Goal: Find specific page/section: Find specific page/section

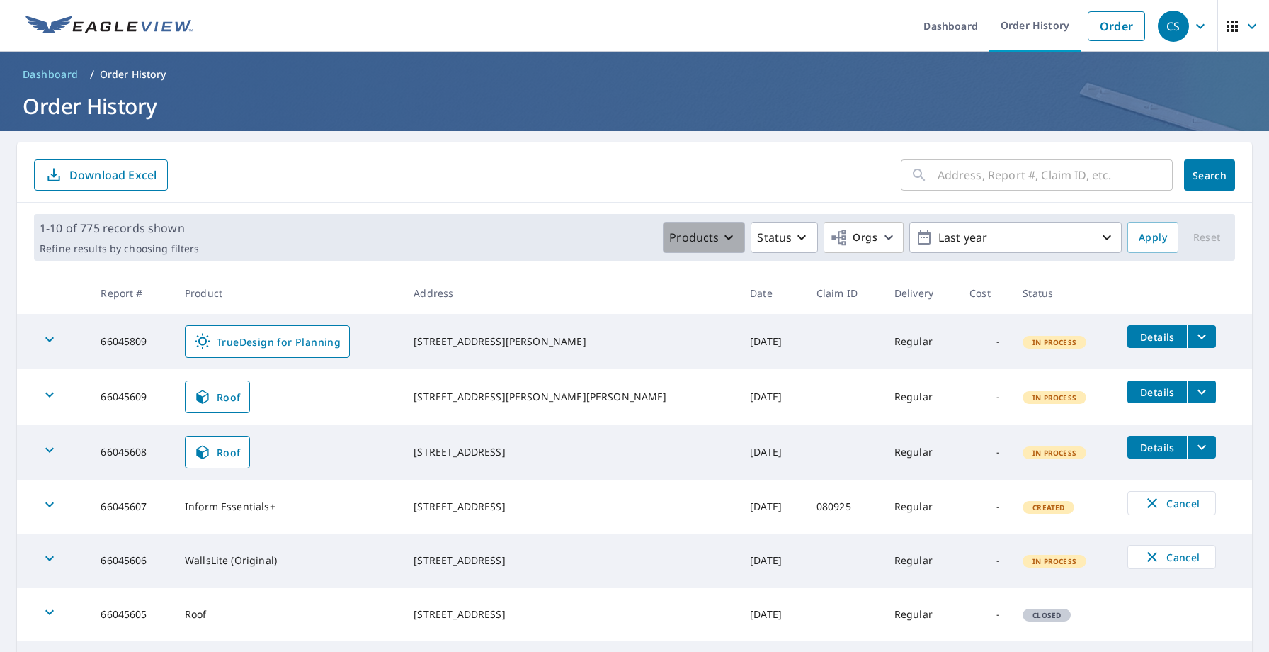
click at [713, 241] on p "Products" at bounding box center [694, 237] width 50 height 17
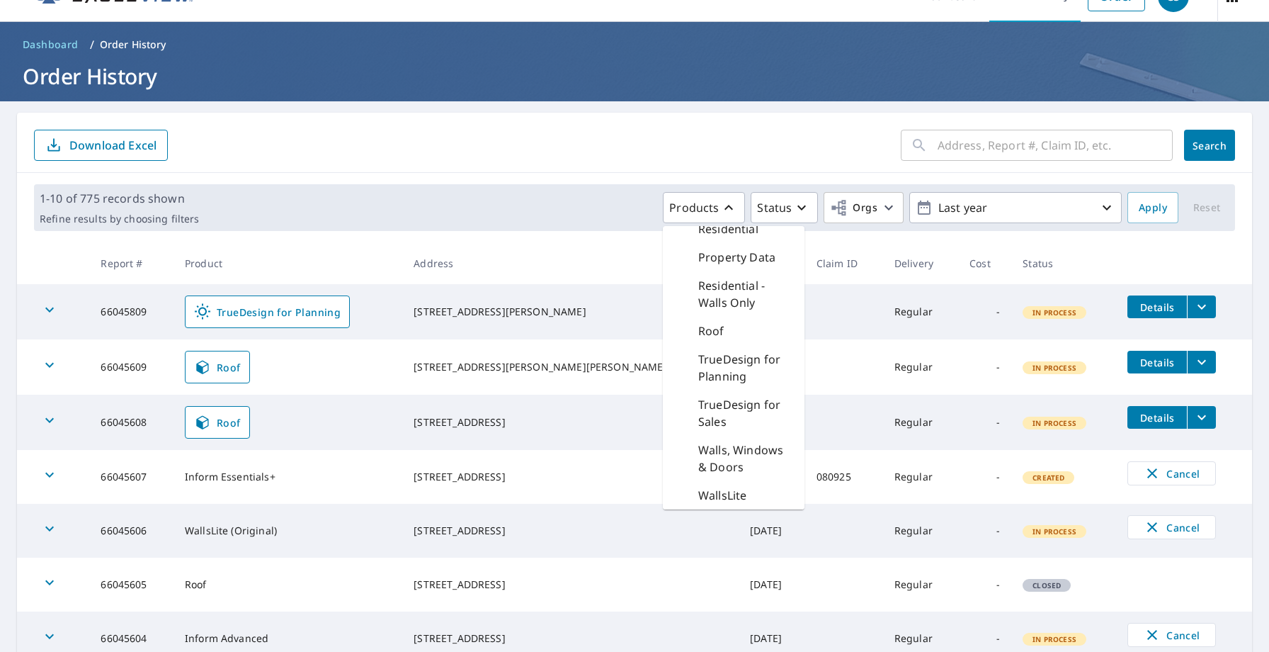
scroll to position [34, 0]
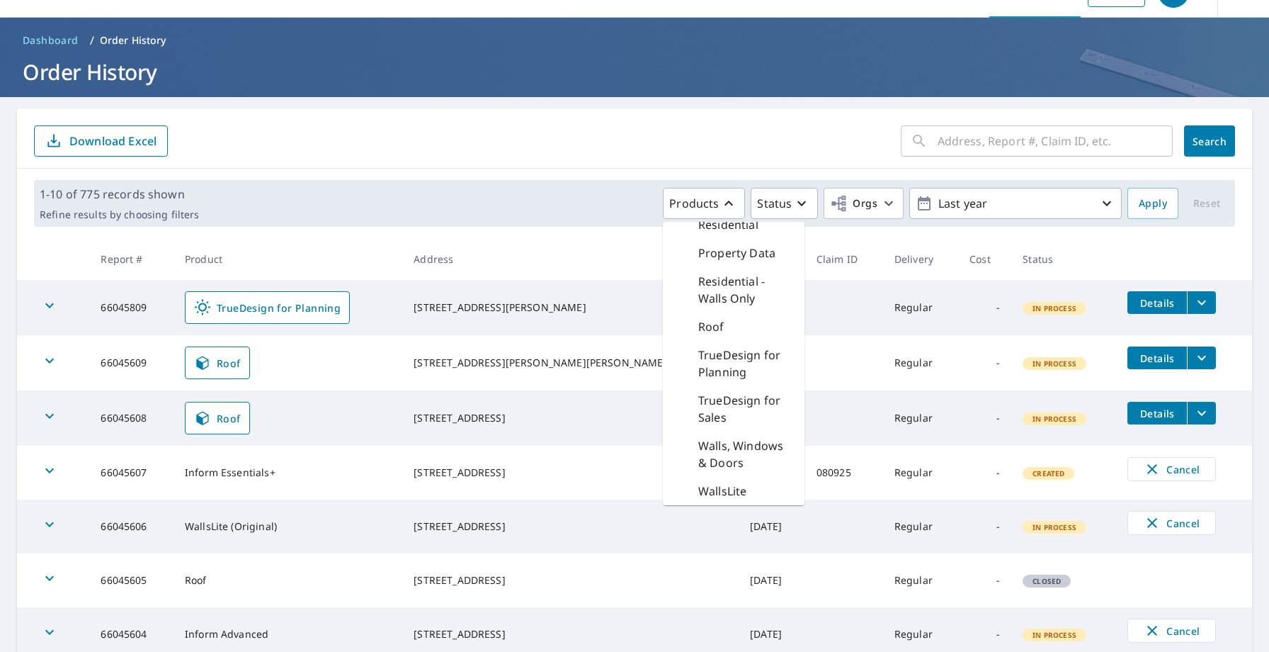
click at [722, 371] on p "TrueDesign for Planning" at bounding box center [745, 363] width 95 height 34
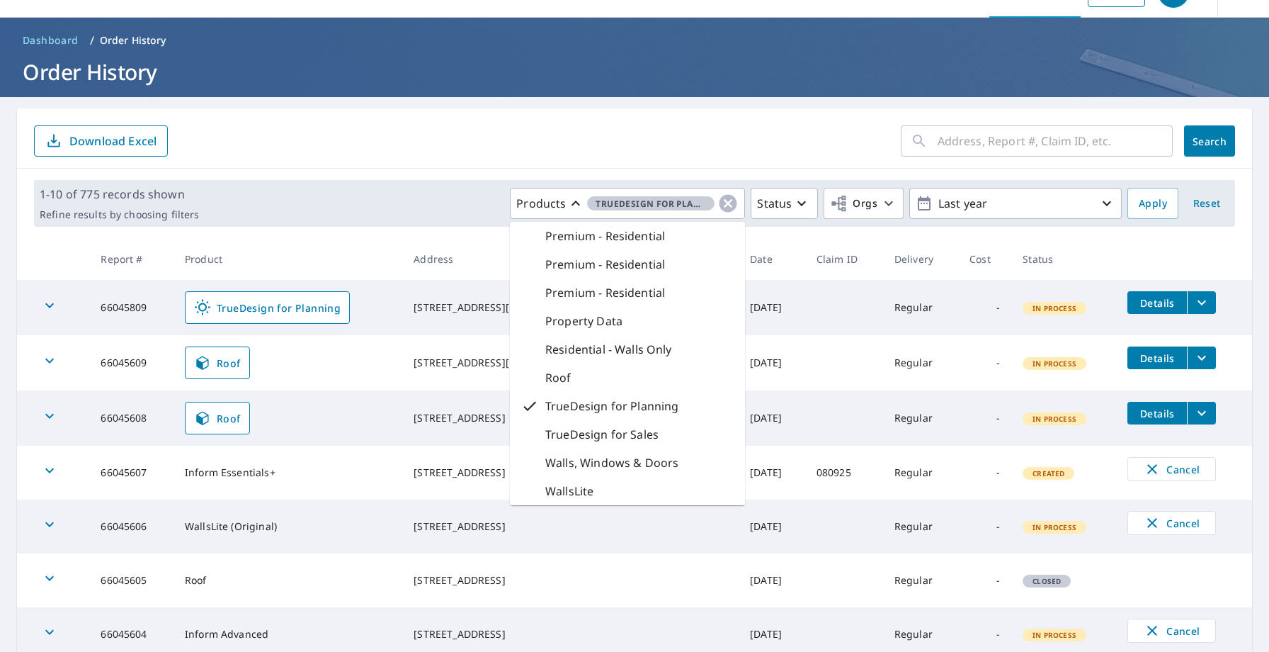
scroll to position [414, 0]
click at [1165, 212] on button "Apply" at bounding box center [1153, 203] width 51 height 31
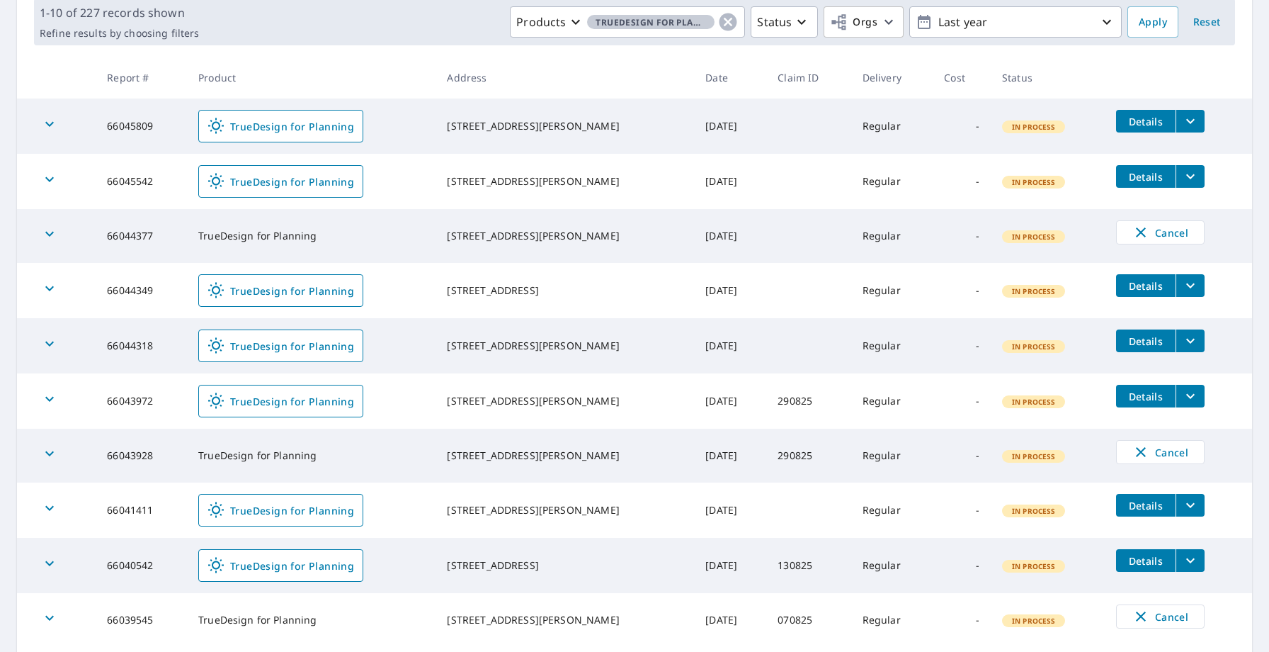
scroll to position [314, 0]
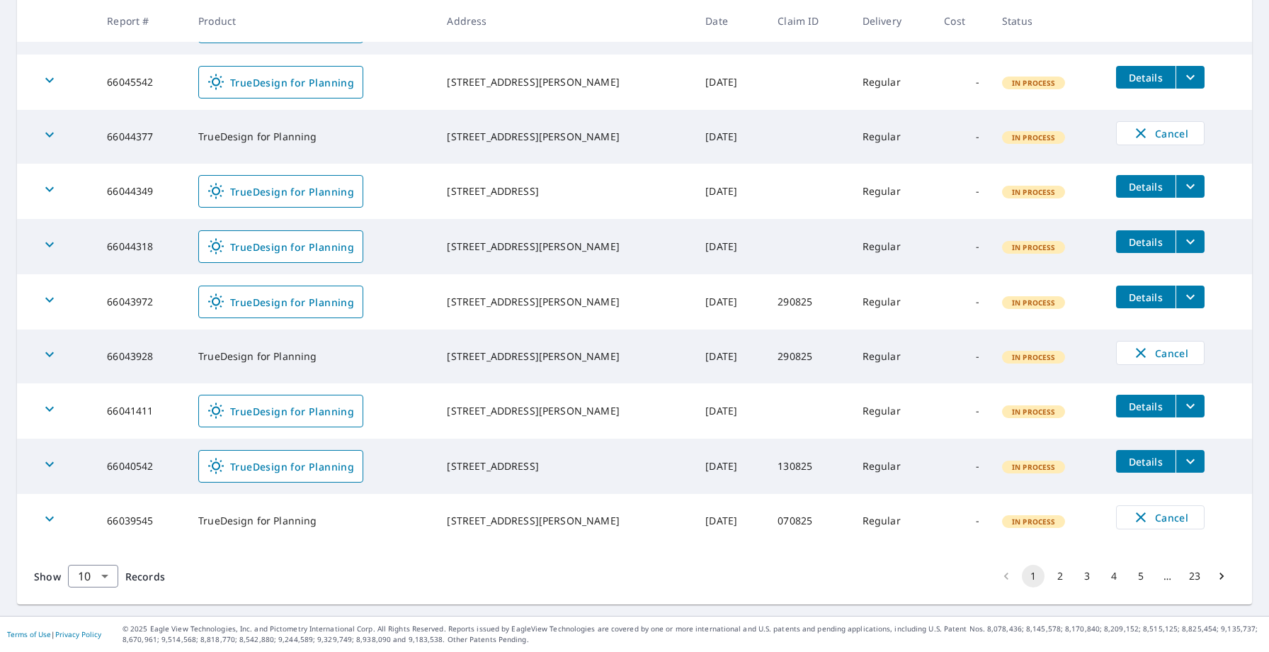
click at [1191, 578] on button "23" at bounding box center [1195, 576] width 23 height 23
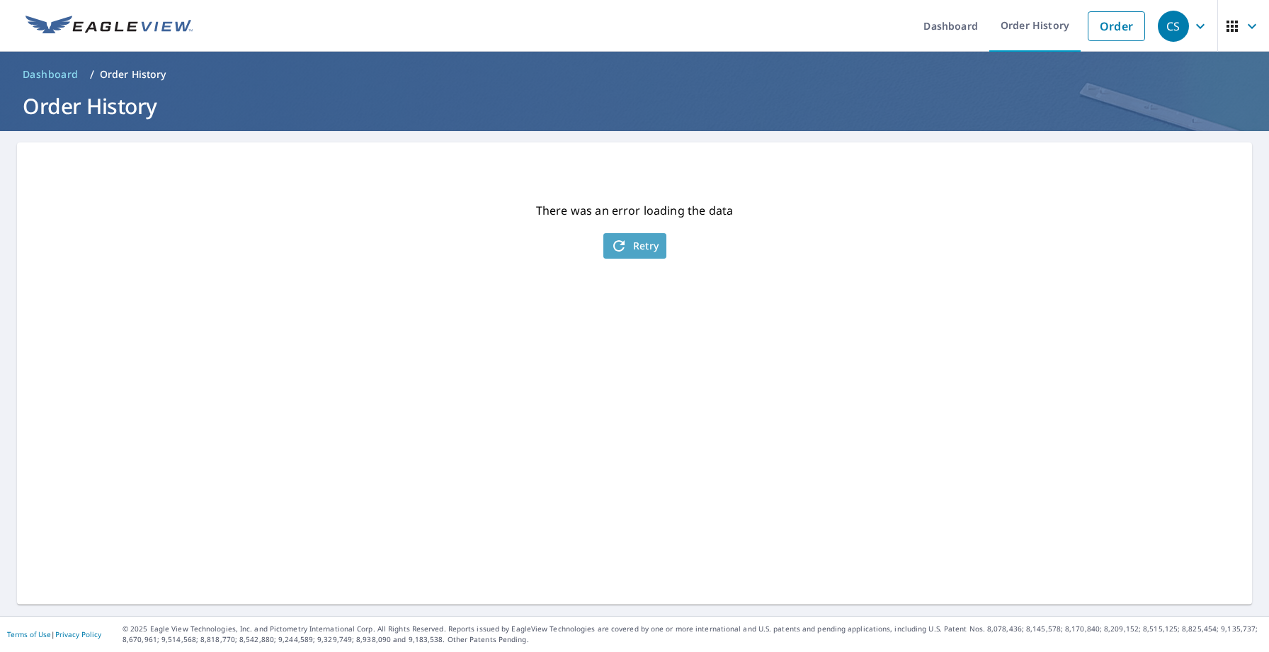
click at [647, 237] on button "Retry" at bounding box center [634, 245] width 63 height 25
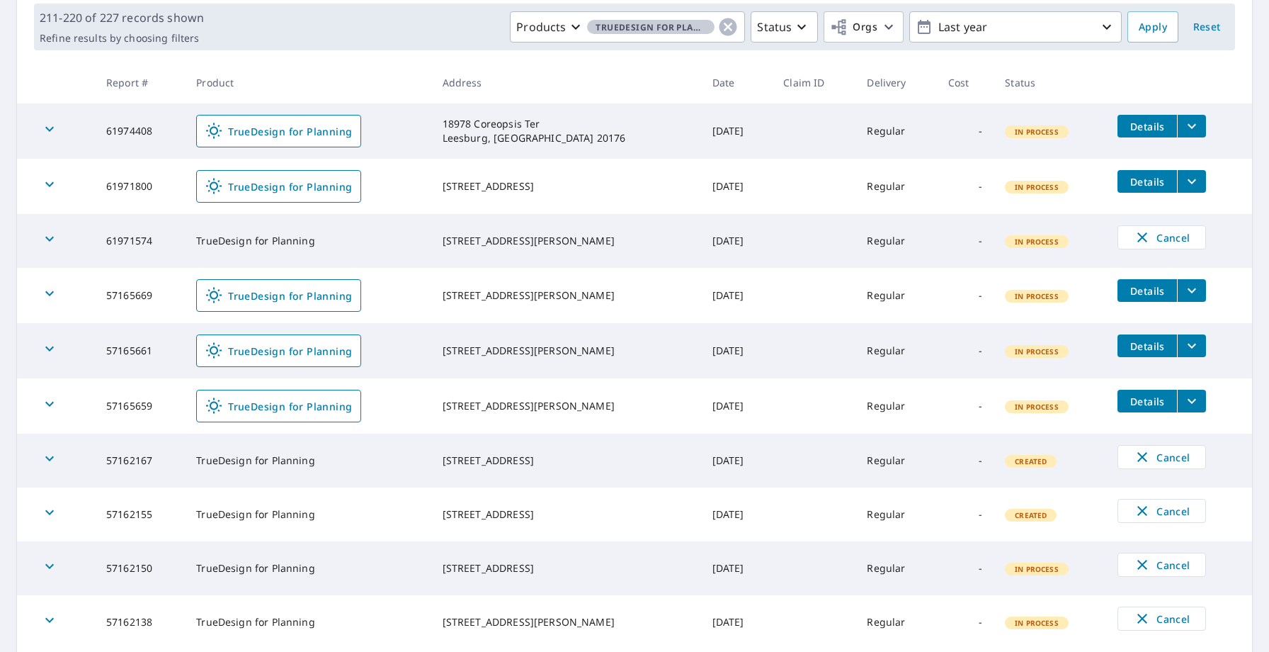
scroll to position [312, 0]
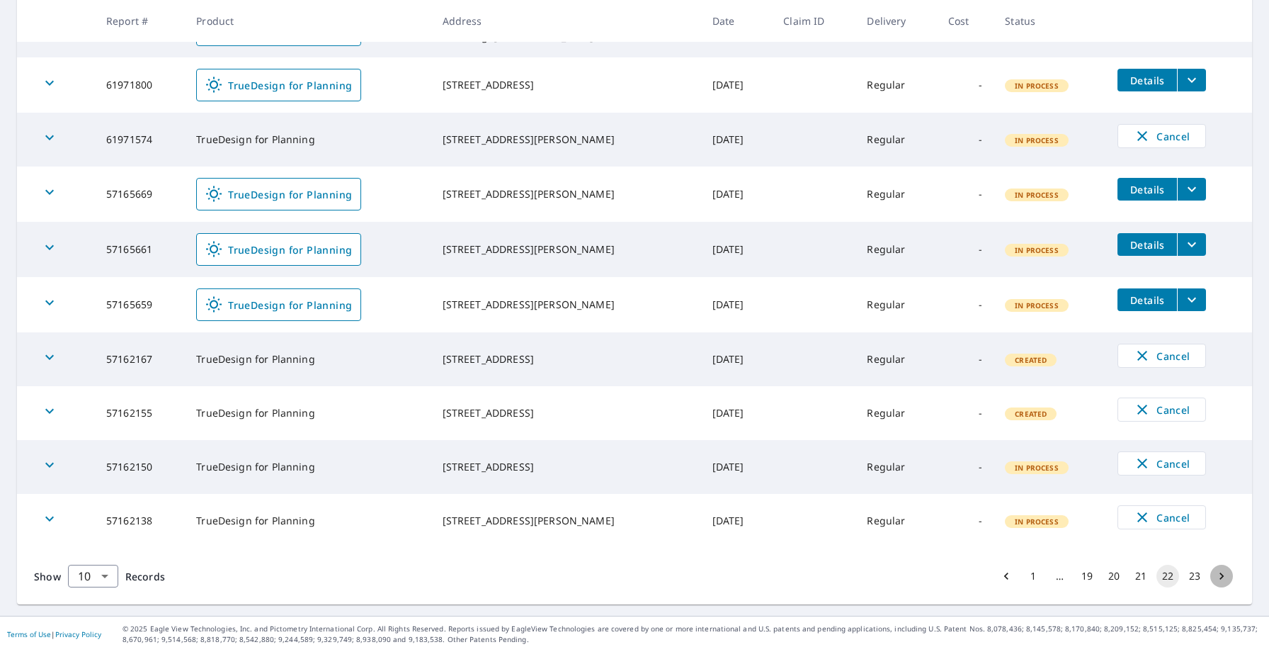
click at [1223, 576] on icon "Go to next page" at bounding box center [1222, 575] width 4 height 7
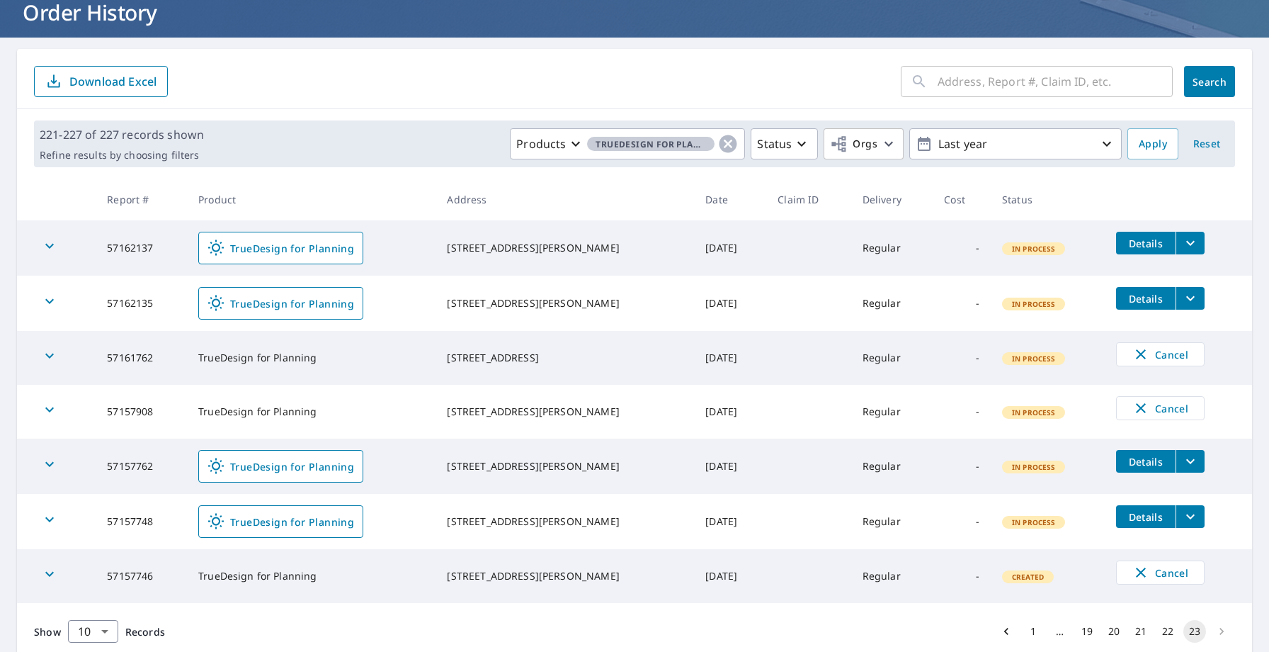
scroll to position [149, 0]
